Goal: Information Seeking & Learning: Learn about a topic

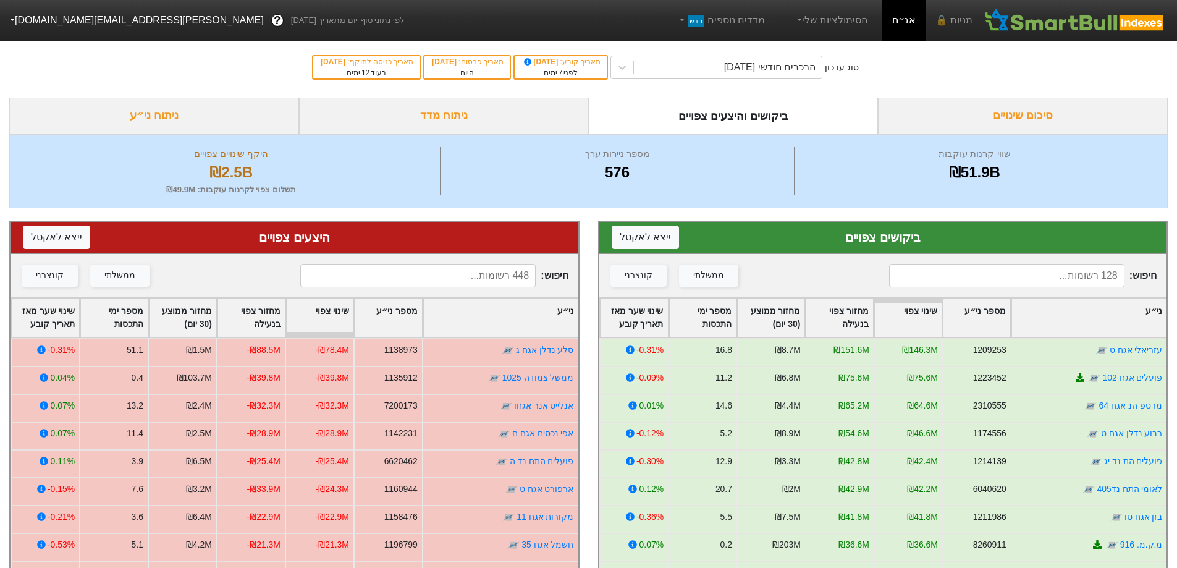
click at [1001, 273] on input at bounding box center [1006, 275] width 235 height 23
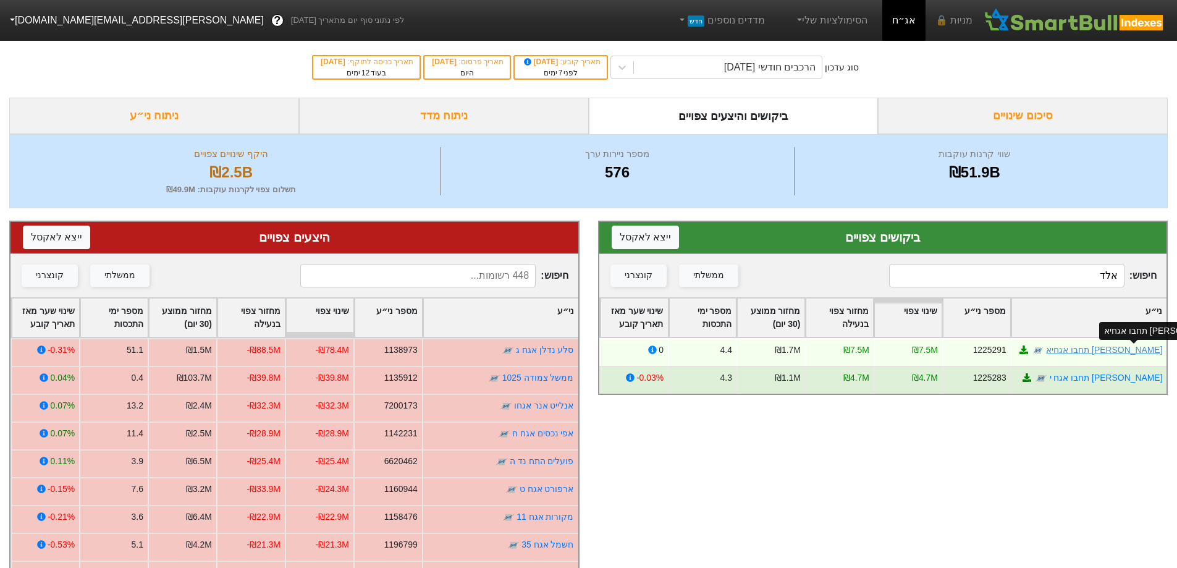
type input "אלד"
click at [1146, 351] on link "[PERSON_NAME] תחבו אגחיא" at bounding box center [1104, 350] width 116 height 10
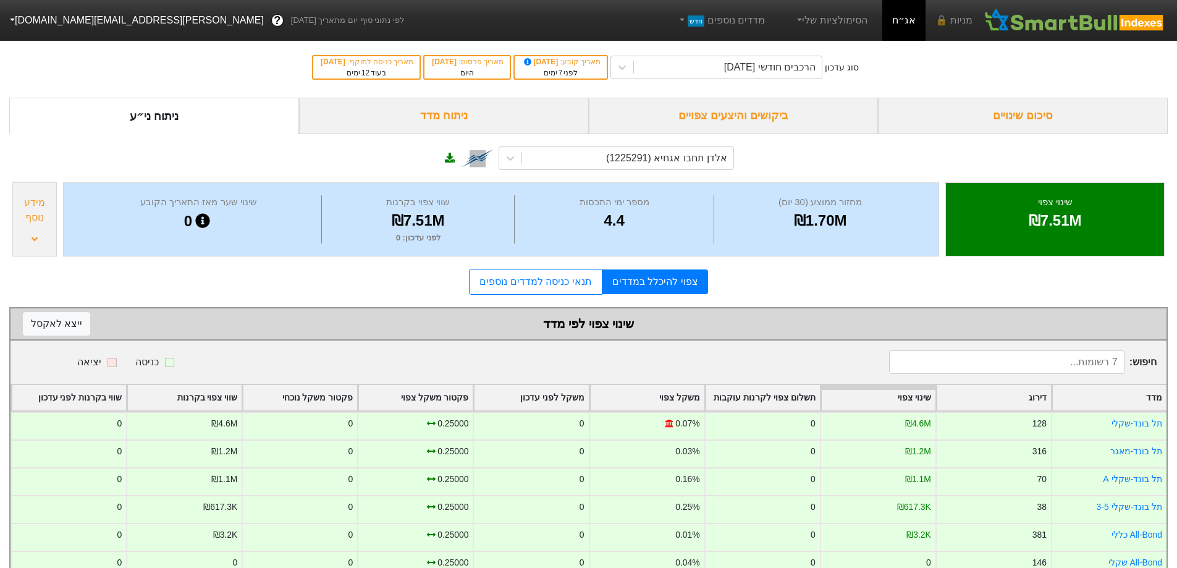
click at [734, 116] on div "ביקושים והיצעים צפויים" at bounding box center [734, 116] width 290 height 36
